Goal: Navigation & Orientation: Find specific page/section

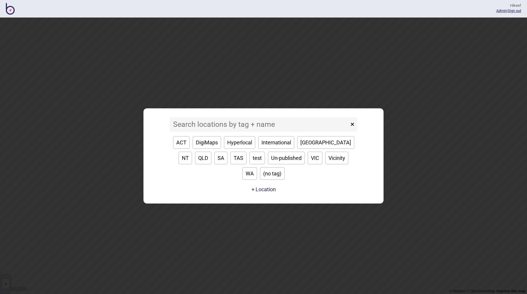
click at [233, 132] on input at bounding box center [259, 124] width 179 height 15
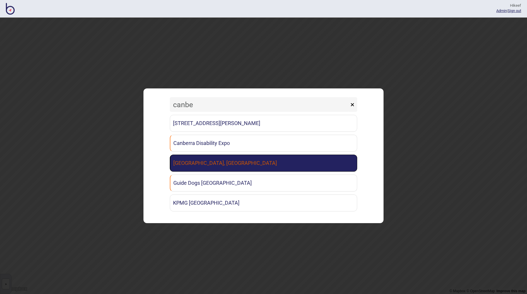
type input "canbe"
click at [241, 159] on link "Canberra Institute of Technology, Woden Campus" at bounding box center [264, 163] width 188 height 17
